Goal: Entertainment & Leisure: Consume media (video, audio)

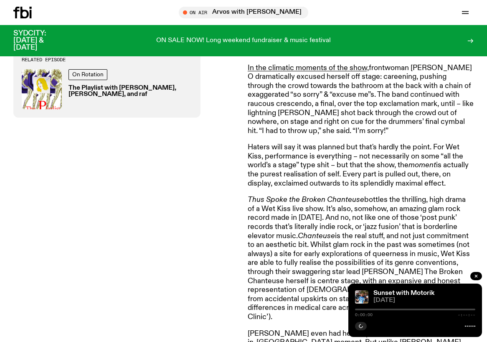
scroll to position [395, 0]
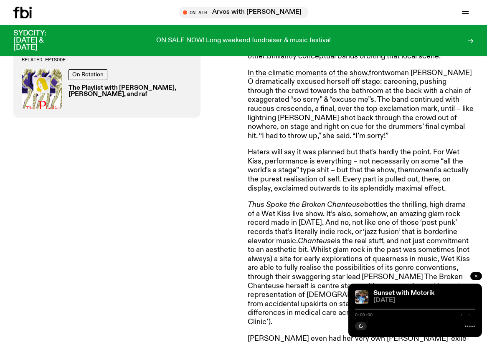
click at [479, 277] on button "button" at bounding box center [476, 276] width 12 height 8
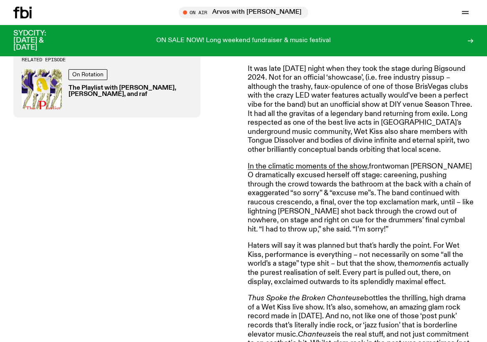
scroll to position [286, 0]
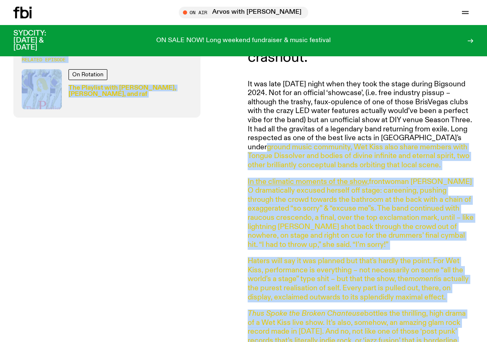
drag, startPoint x: 243, startPoint y: 130, endPoint x: 258, endPoint y: 144, distance: 20.7
click at [258, 144] on p "It was late [DATE] night when they took the stage during Bigsound 2024. Not for…" at bounding box center [361, 125] width 226 height 90
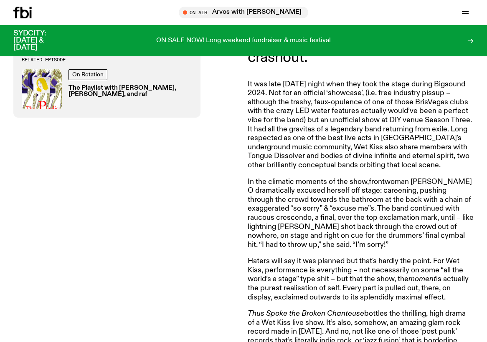
click at [254, 137] on p "It was late [DATE] night when they took the stage during Bigsound 2024. Not for…" at bounding box center [361, 125] width 226 height 90
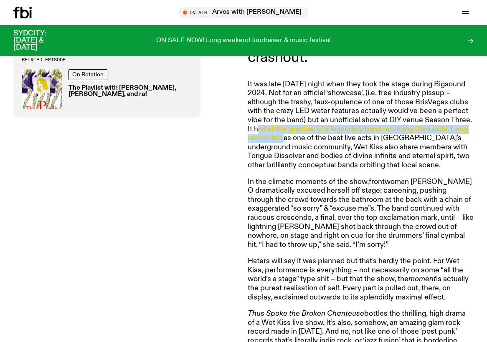
drag, startPoint x: 254, startPoint y: 137, endPoint x: 253, endPoint y: 131, distance: 6.4
click at [253, 131] on p "It was late [DATE] night when they took the stage during Bigsound 2024. Not for…" at bounding box center [361, 125] width 226 height 90
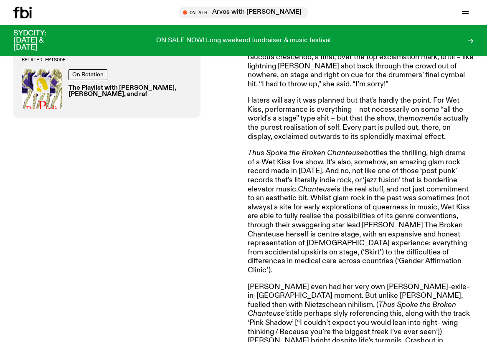
scroll to position [431, 0]
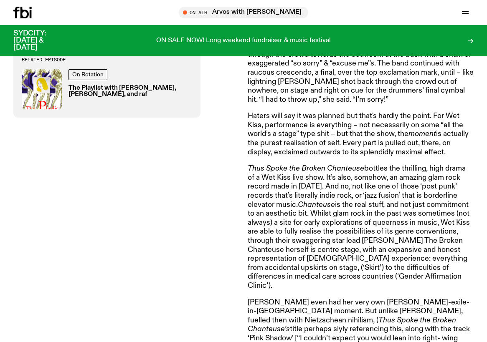
click at [303, 117] on p "Haters will say it was planned but that's hardly the point. For Wet Kiss, perfo…" at bounding box center [361, 134] width 226 height 45
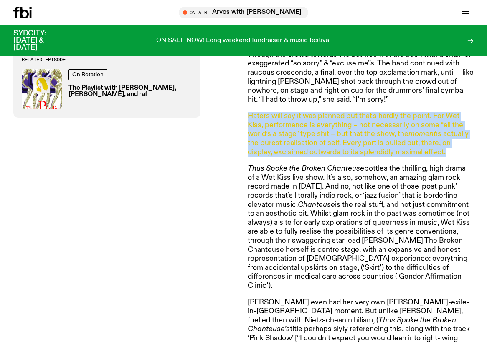
click at [303, 117] on p "Haters will say it was planned but that's hardly the point. For Wet Kiss, perfo…" at bounding box center [361, 134] width 226 height 45
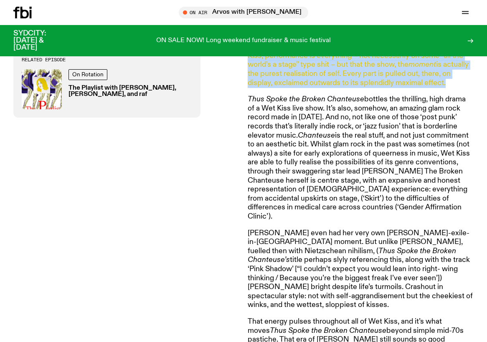
scroll to position [501, 0]
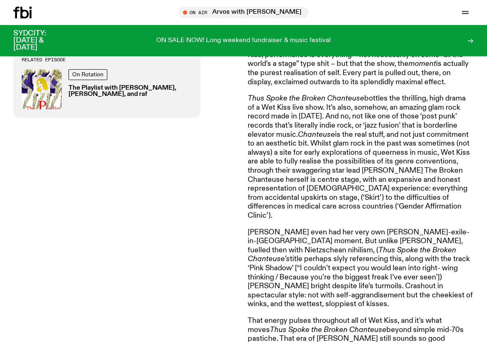
click at [320, 122] on p "Thus Spoke the Broken Chanteuse bottles the thrilling, high drama of a Wet Kiss…" at bounding box center [361, 157] width 226 height 126
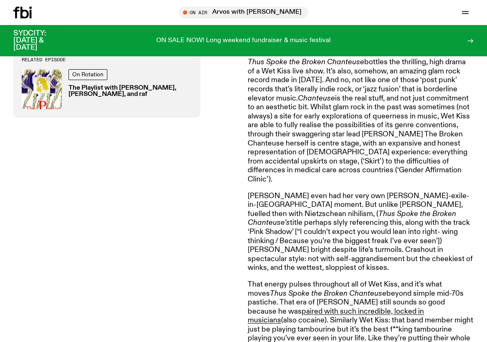
scroll to position [545, 0]
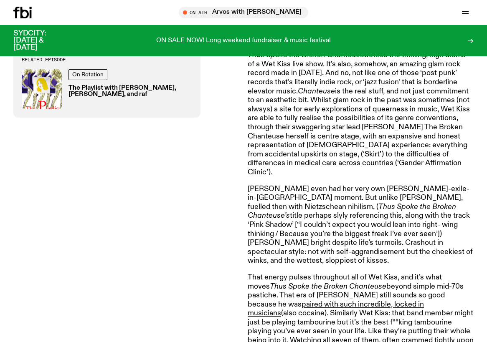
click at [339, 65] on p "Thus Spoke the Broken Chanteuse bottles the thrilling, high drama of a Wet Kiss…" at bounding box center [361, 114] width 226 height 126
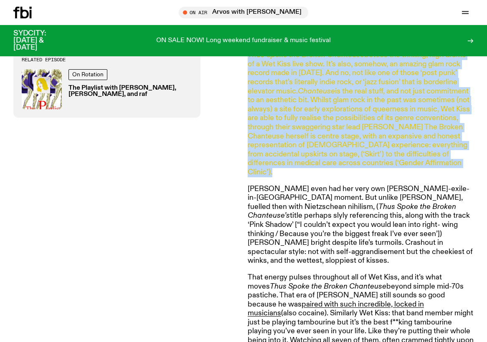
click at [339, 65] on p "Thus Spoke the Broken Chanteuse bottles the thrilling, high drama of a Wet Kiss…" at bounding box center [361, 114] width 226 height 126
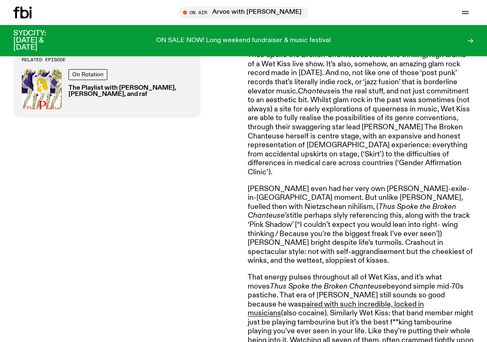
click at [339, 65] on p "Thus Spoke the Broken Chanteuse bottles the thrilling, high drama of a Wet Kiss…" at bounding box center [361, 114] width 226 height 126
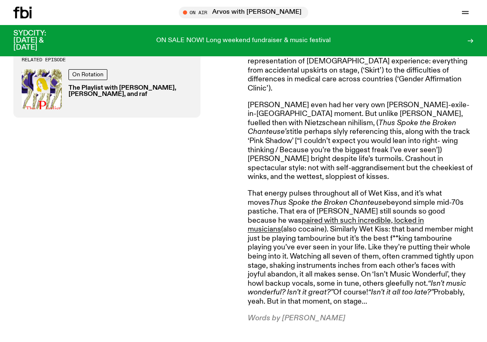
scroll to position [651, 0]
